Goal: Task Accomplishment & Management: Complete application form

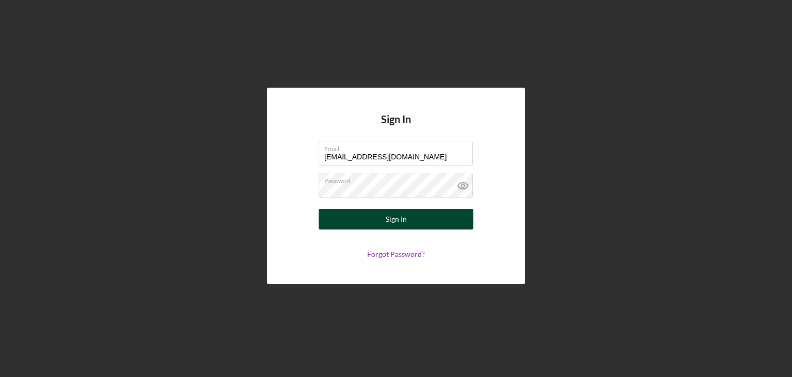
click at [418, 216] on button "Sign In" at bounding box center [396, 219] width 155 height 21
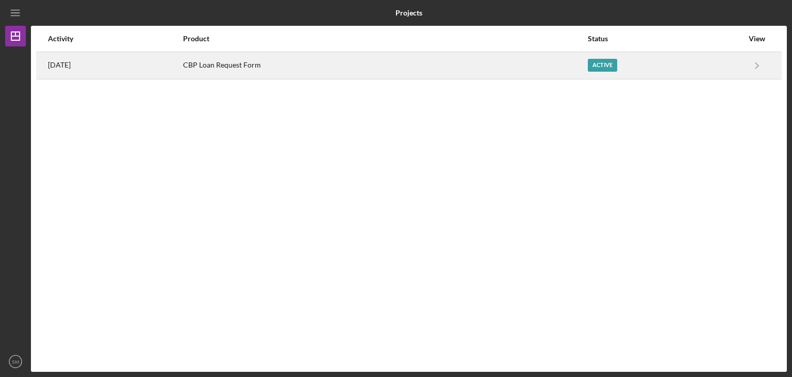
click at [172, 69] on div "[DATE]" at bounding box center [115, 66] width 134 height 26
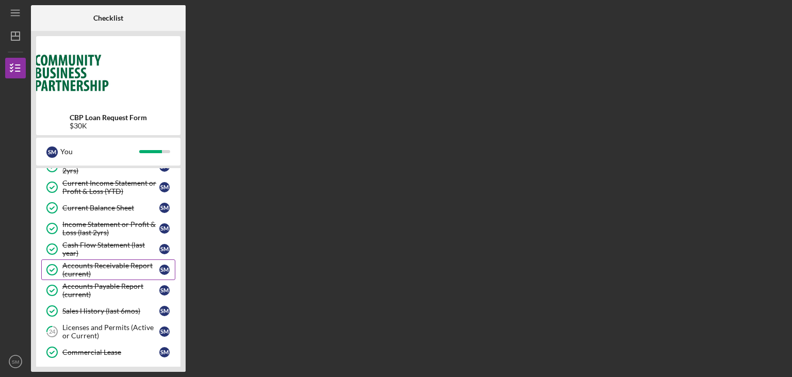
scroll to position [311, 0]
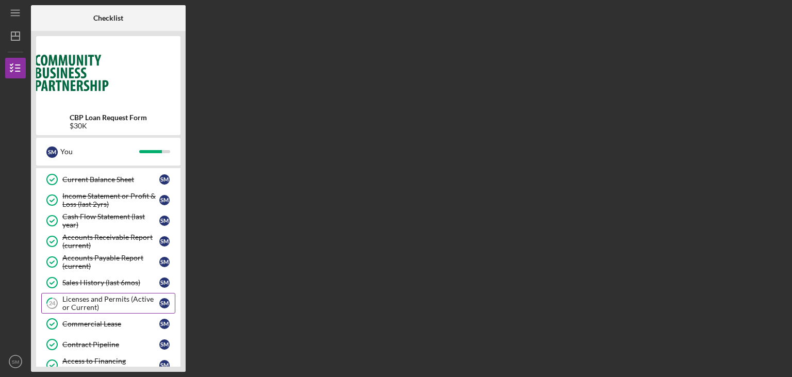
click at [137, 301] on div "Licenses and Permits (Active or Current)" at bounding box center [110, 303] width 97 height 16
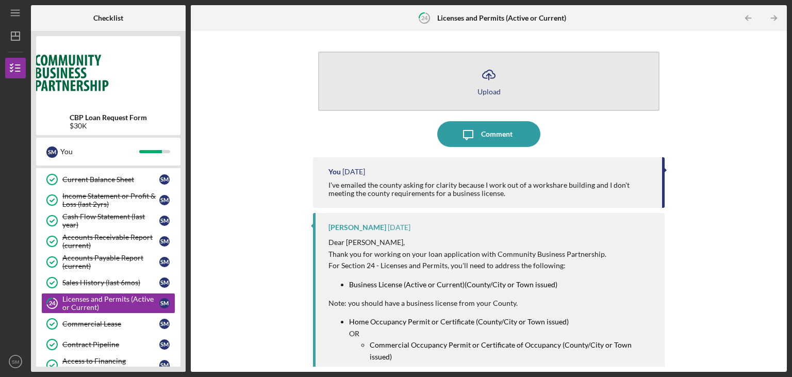
click at [490, 75] on icon "Icon/Upload" at bounding box center [489, 75] width 26 height 26
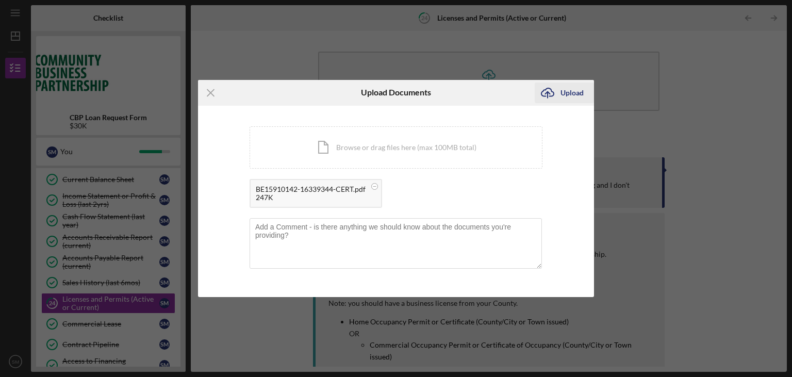
click at [570, 96] on div "Upload" at bounding box center [571, 92] width 23 height 21
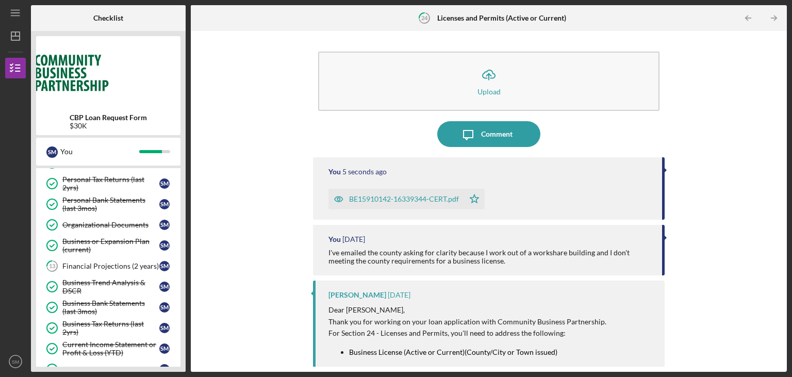
scroll to position [93, 0]
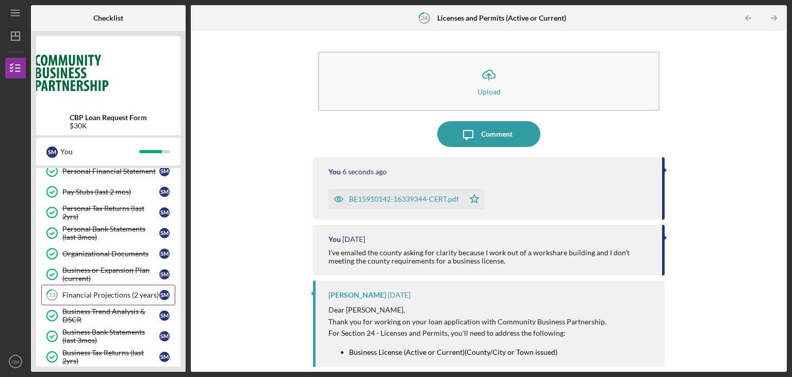
click at [97, 288] on link "13 Financial Projections (2 years) S M" at bounding box center [108, 295] width 134 height 21
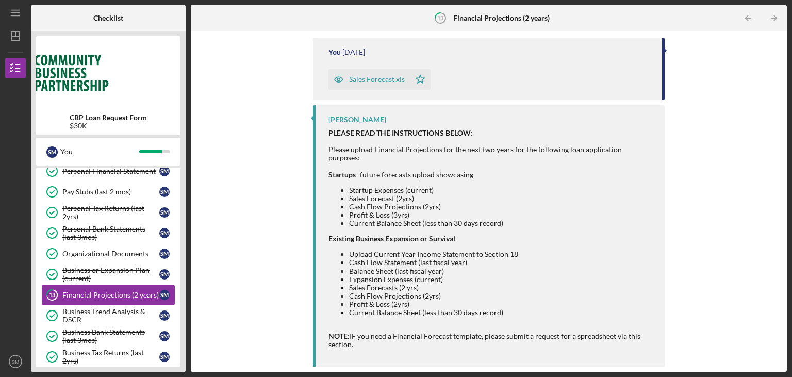
scroll to position [140, 0]
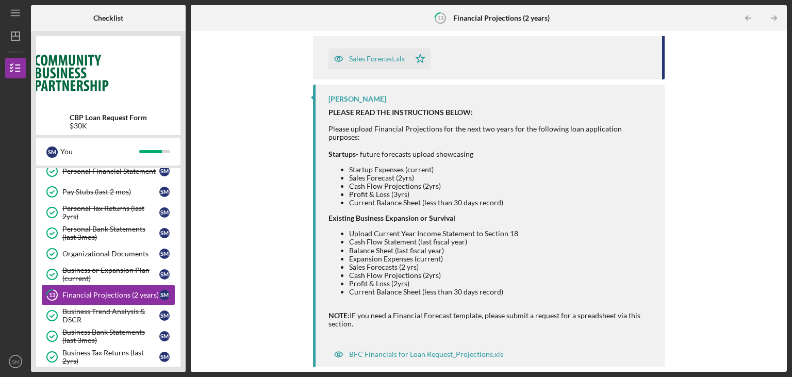
click at [381, 238] on li "Cash Flow Statement (last fiscal year)" at bounding box center [501, 242] width 305 height 8
drag, startPoint x: 385, startPoint y: 235, endPoint x: 460, endPoint y: 235, distance: 74.8
click at [460, 238] on li "Cash Flow Statement (last fiscal year)" at bounding box center [501, 242] width 305 height 8
drag, startPoint x: 412, startPoint y: 241, endPoint x: 440, endPoint y: 244, distance: 28.6
click at [440, 246] on li "Balance Sheet (last fiscal year)" at bounding box center [501, 250] width 305 height 8
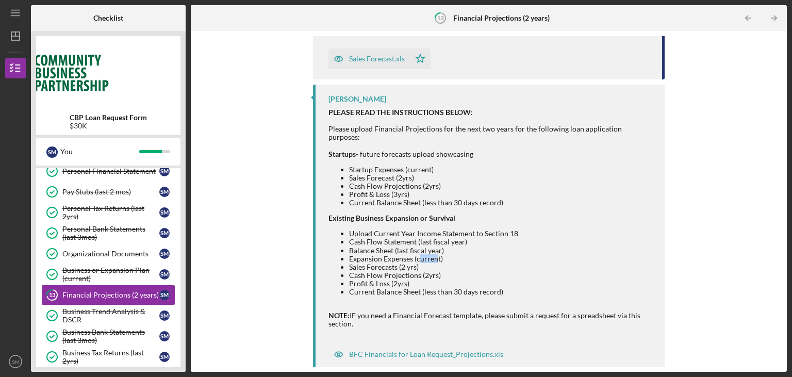
drag, startPoint x: 420, startPoint y: 251, endPoint x: 436, endPoint y: 250, distance: 15.5
click at [436, 255] on li "Expansion Expenses (current)" at bounding box center [501, 259] width 305 height 8
drag, startPoint x: 395, startPoint y: 274, endPoint x: 405, endPoint y: 278, distance: 10.4
click at [405, 279] on li "Profit & Loss (2yrs)" at bounding box center [501, 283] width 305 height 8
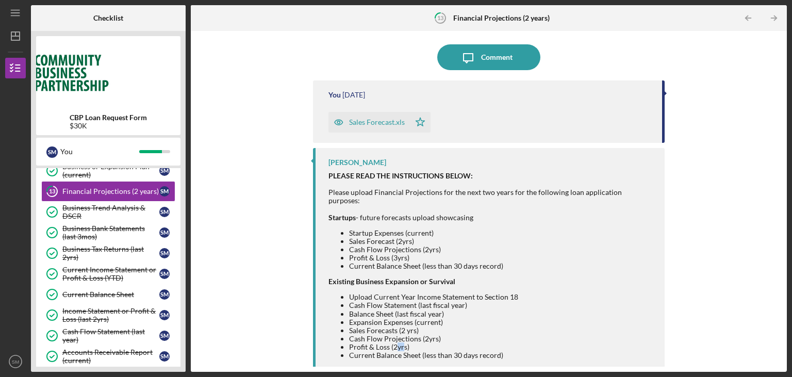
scroll to position [0, 0]
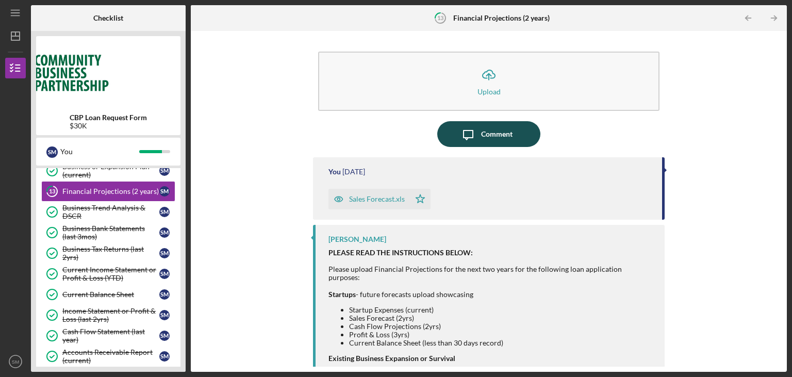
click at [480, 140] on icon "Icon/Message" at bounding box center [468, 134] width 26 height 26
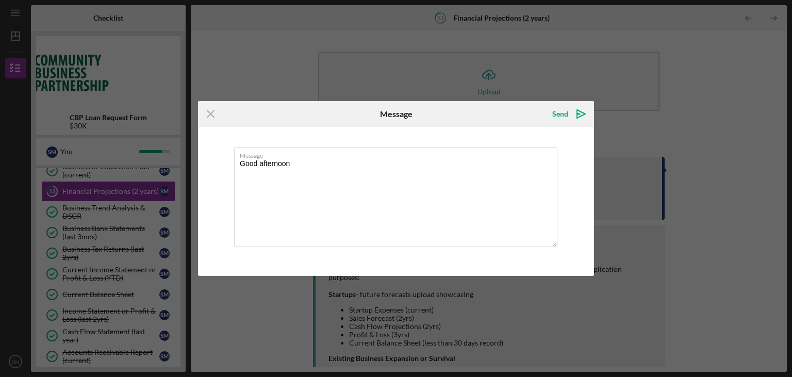
type textarea "Good afternoon"
drag, startPoint x: 437, startPoint y: 120, endPoint x: 465, endPoint y: 120, distance: 28.4
click at [462, 120] on div "Message" at bounding box center [396, 114] width 132 height 26
click at [216, 115] on icon "Icon/Menu Close" at bounding box center [211, 114] width 26 height 26
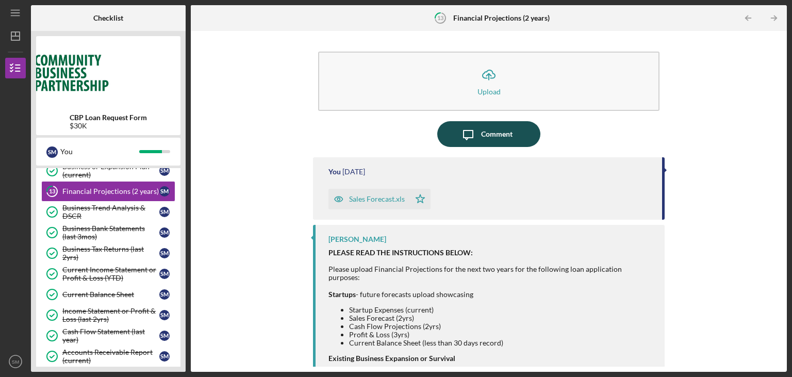
click at [495, 139] on div "Comment" at bounding box center [496, 134] width 31 height 26
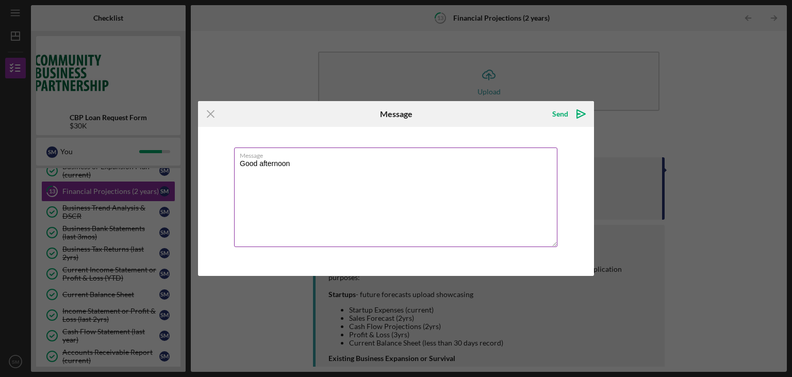
click at [428, 156] on label "Message" at bounding box center [399, 153] width 318 height 11
click at [393, 163] on textarea "Good afternoon" at bounding box center [395, 197] width 323 height 100
type textarea "Good afternoon Karlene! I wanted to check and see if this section is good to go."
click at [725, 150] on div "Icon/Menu Close Message Send Icon/icon-invite-send Message Good afternoon Karle…" at bounding box center [396, 188] width 792 height 377
click at [206, 118] on icon "Icon/Menu Close" at bounding box center [211, 114] width 26 height 26
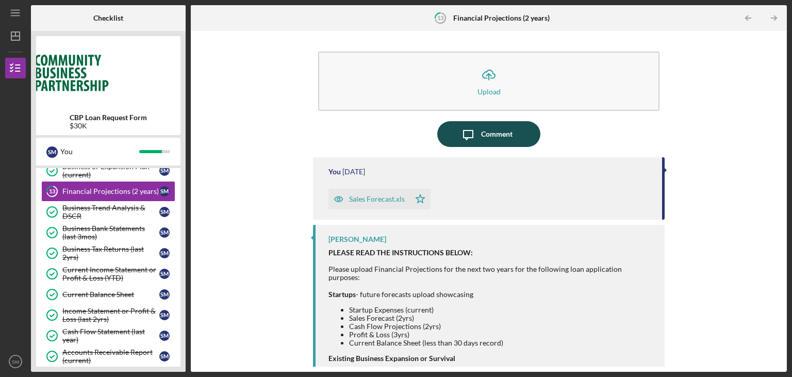
click at [478, 136] on icon "Icon/Message" at bounding box center [468, 134] width 26 height 26
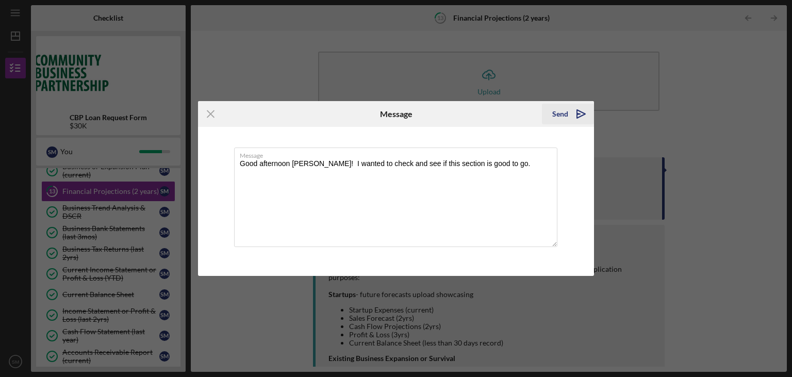
click at [582, 117] on polygon "submit" at bounding box center [581, 114] width 8 height 8
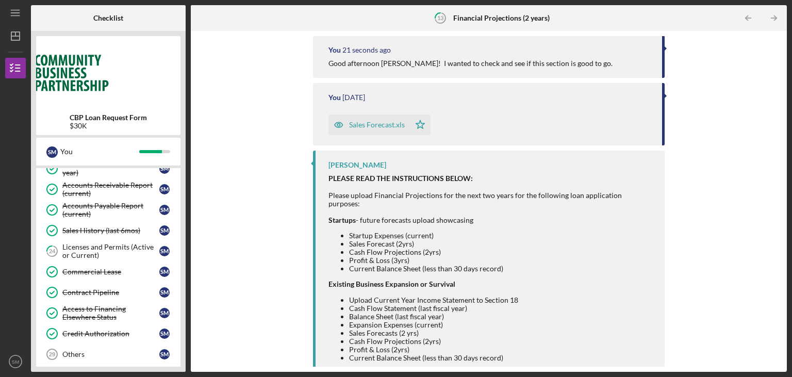
scroll to position [156, 0]
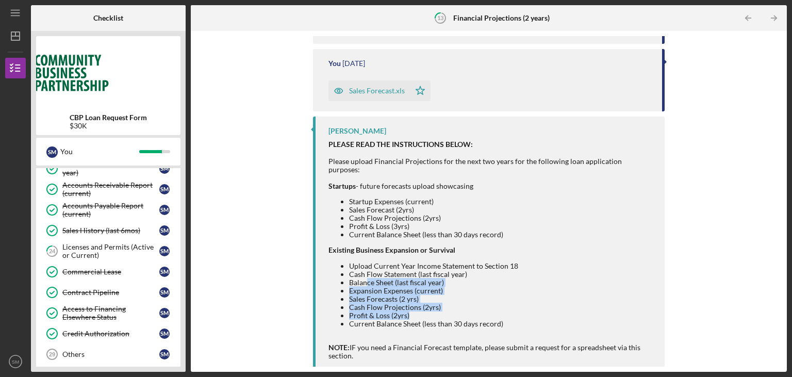
drag, startPoint x: 365, startPoint y: 270, endPoint x: 422, endPoint y: 310, distance: 70.2
click at [424, 310] on ul "Upload Current Year Income Statement to Section 18 Cash Flow Statement (last fi…" at bounding box center [491, 295] width 326 height 67
drag, startPoint x: 504, startPoint y: 309, endPoint x: 412, endPoint y: 301, distance: 92.1
click at [415, 302] on ul "Upload Current Year Income Statement to Section 18 Cash Flow Statement (last fi…" at bounding box center [491, 295] width 326 height 67
click at [409, 303] on li "Cash Flow Projections (2yrs)" at bounding box center [501, 307] width 305 height 8
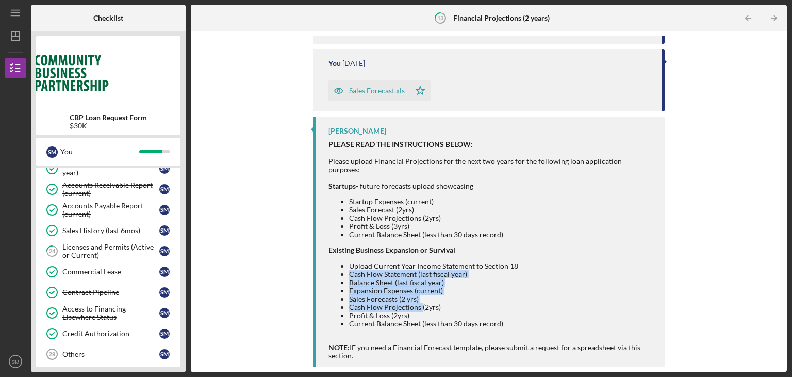
drag, startPoint x: 409, startPoint y: 300, endPoint x: 362, endPoint y: 262, distance: 60.6
click at [352, 262] on ul "Upload Current Year Income Statement to Section 18 Cash Flow Statement (last fi…" at bounding box center [491, 295] width 326 height 67
click at [364, 270] on li "Cash Flow Statement (last fiscal year)" at bounding box center [501, 274] width 305 height 8
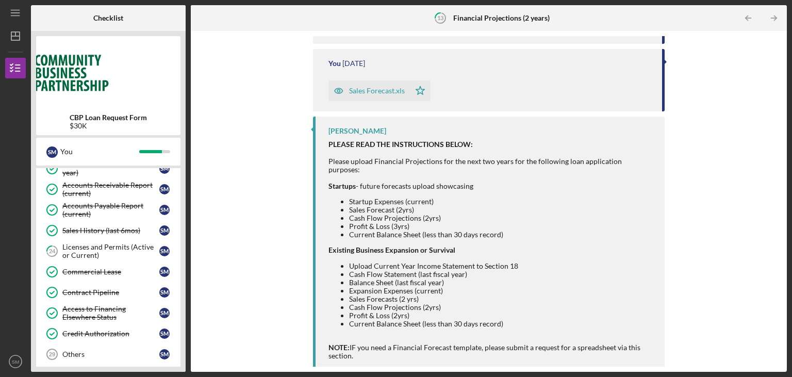
click at [366, 270] on li "Cash Flow Statement (last fiscal year)" at bounding box center [501, 274] width 305 height 8
click at [367, 270] on li "Cash Flow Statement (last fiscal year)" at bounding box center [501, 274] width 305 height 8
click at [369, 270] on li "Cash Flow Statement (last fiscal year)" at bounding box center [501, 274] width 305 height 8
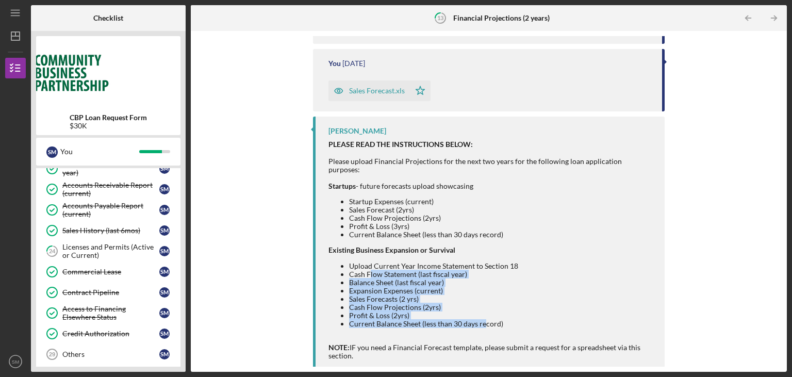
drag, startPoint x: 371, startPoint y: 263, endPoint x: 482, endPoint y: 310, distance: 120.6
click at [483, 313] on ul "Upload Current Year Income Statement to Section 18 Cash Flow Statement (last fi…" at bounding box center [491, 295] width 326 height 67
click at [531, 287] on li "Expansion Expenses (current)" at bounding box center [501, 291] width 305 height 8
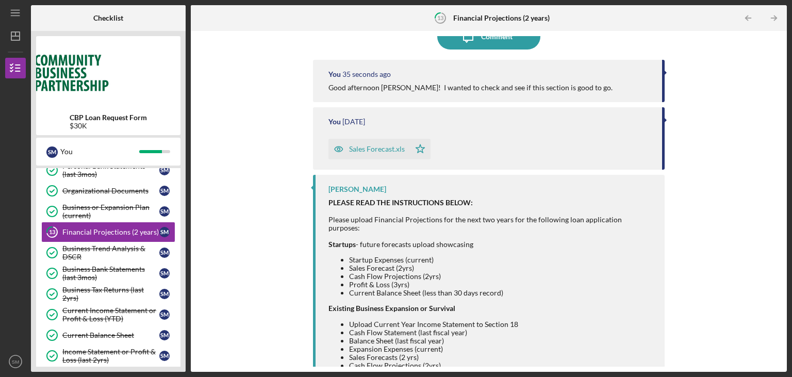
scroll to position [104, 0]
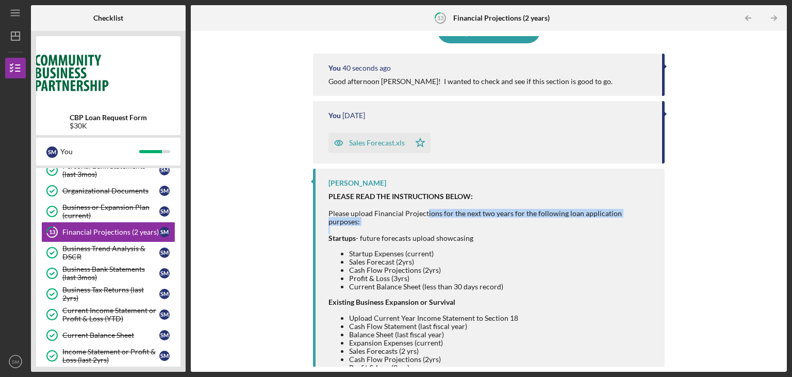
drag, startPoint x: 425, startPoint y: 211, endPoint x: 642, endPoint y: 225, distance: 217.0
click at [641, 221] on div "PLEASE READ THE INSTRUCTIONS BELOW: Please upload Financial Projections for the…" at bounding box center [491, 306] width 326 height 228
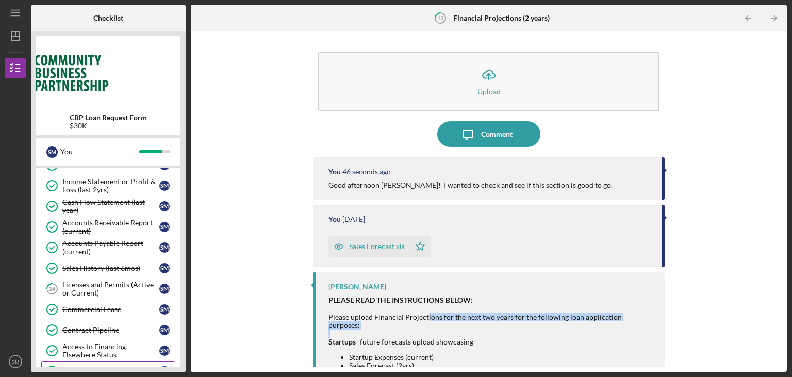
scroll to position [249, 0]
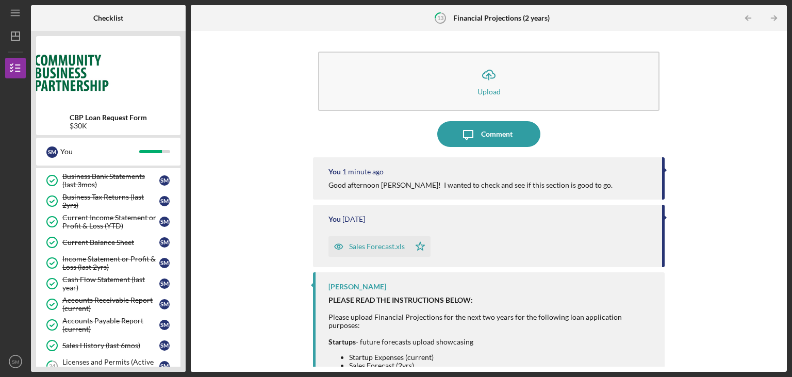
click at [710, 324] on div "Icon/Upload Upload Icon/Message Comment You 1 minute ago Good afternoon Karlene…" at bounding box center [489, 201] width 586 height 330
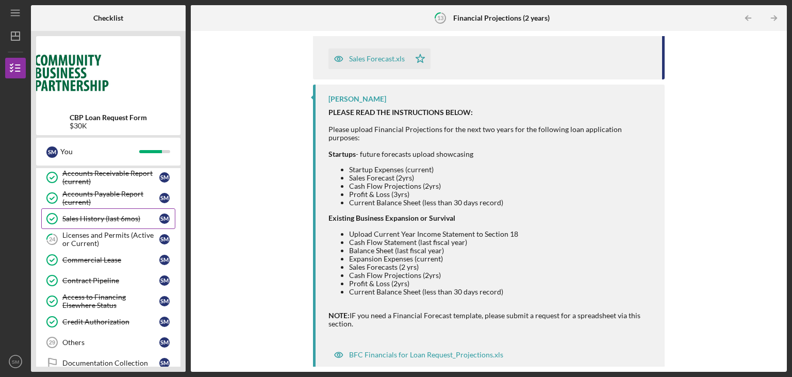
scroll to position [369, 0]
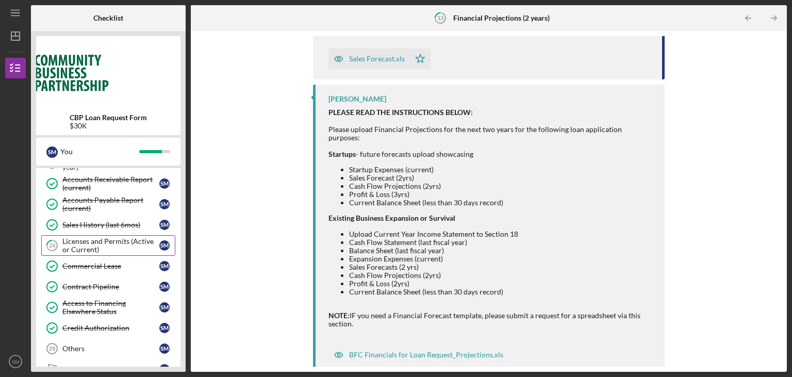
click at [111, 242] on div "Licenses and Permits (Active or Current)" at bounding box center [110, 245] width 97 height 16
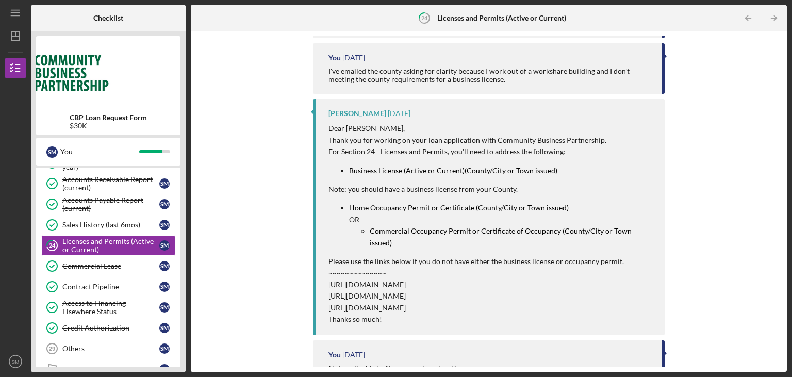
scroll to position [208, 0]
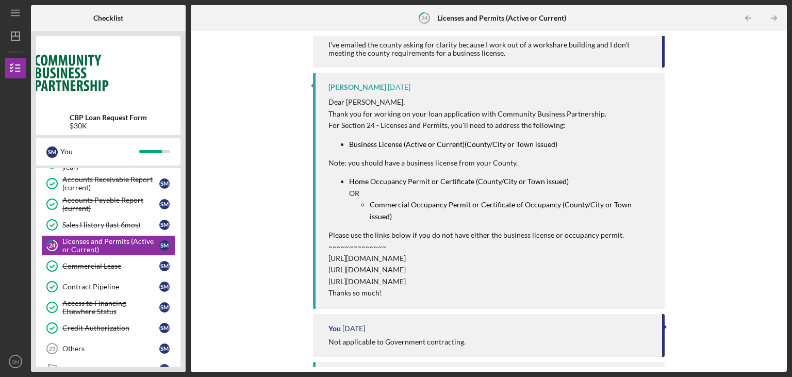
click at [383, 203] on mark "Commercial Occupancy Permit or Certificate of Occupancy (County/City or Town is…" at bounding box center [501, 210] width 263 height 20
click at [387, 203] on mark "Commercial Occupancy Permit or Certificate of Occupancy (County/City or Town is…" at bounding box center [501, 210] width 263 height 20
drag, startPoint x: 370, startPoint y: 205, endPoint x: 460, endPoint y: 209, distance: 89.8
click at [468, 211] on div "Dear Steve, Thank you for working on your loan application with Community Busin…" at bounding box center [491, 197] width 326 height 202
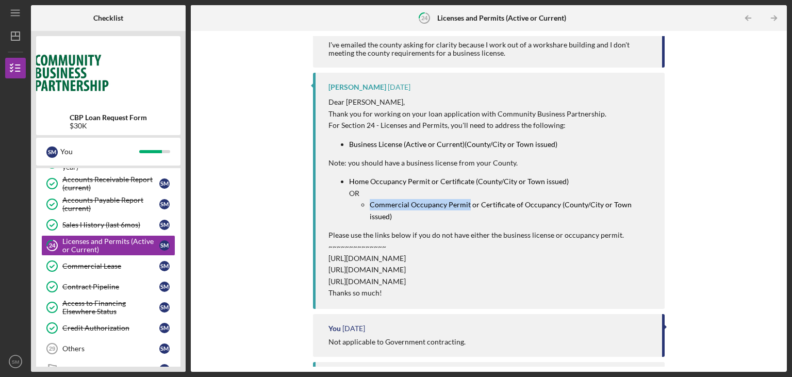
copy mark "Commercial Occupancy Permit"
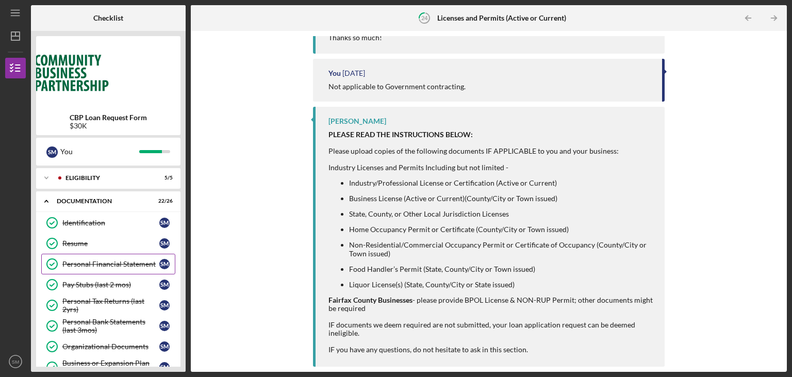
scroll to position [52, 0]
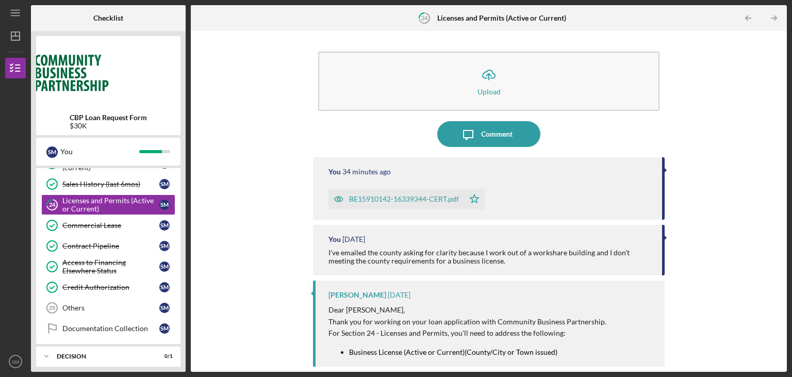
scroll to position [416, 0]
